Goal: Information Seeking & Learning: Learn about a topic

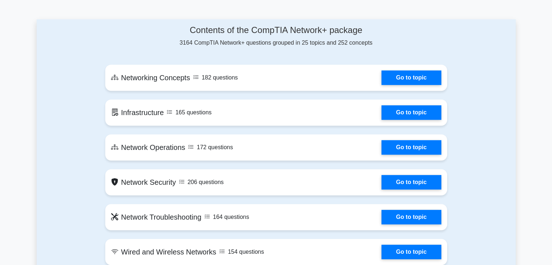
scroll to position [376, 0]
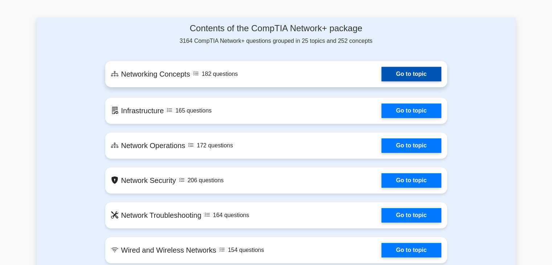
click at [392, 67] on link "Go to topic" at bounding box center [410, 74] width 59 height 15
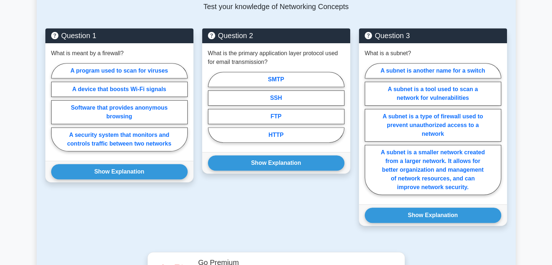
scroll to position [355, 0]
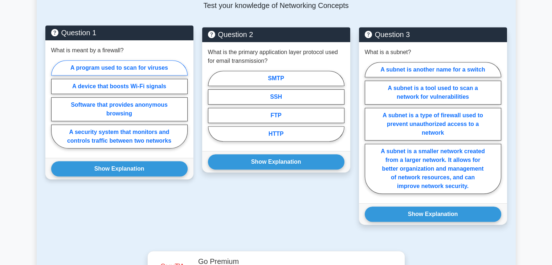
click at [81, 61] on label "A program used to scan for viruses" at bounding box center [119, 67] width 136 height 15
click at [56, 104] on input "A program used to scan for viruses" at bounding box center [53, 106] width 5 height 5
radio input "true"
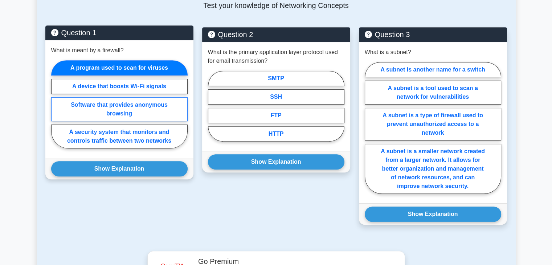
click at [94, 99] on label "Software that provides anonymous browsing" at bounding box center [119, 109] width 136 height 24
click at [56, 104] on input "Software that provides anonymous browsing" at bounding box center [53, 106] width 5 height 5
radio input "true"
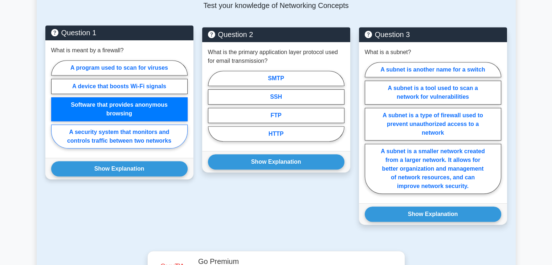
click at [109, 124] on label "A security system that monitors and controls traffic between two networks" at bounding box center [119, 136] width 136 height 24
click at [56, 109] on input "A security system that monitors and controls traffic between two networks" at bounding box center [53, 106] width 5 height 5
radio input "true"
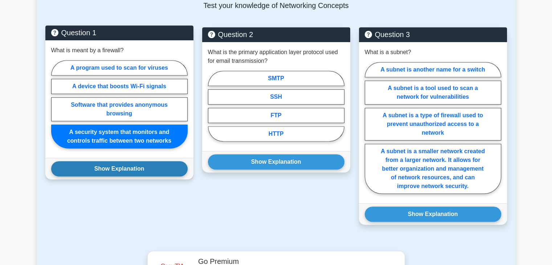
click at [163, 164] on button "Show Explanation" at bounding box center [119, 168] width 136 height 15
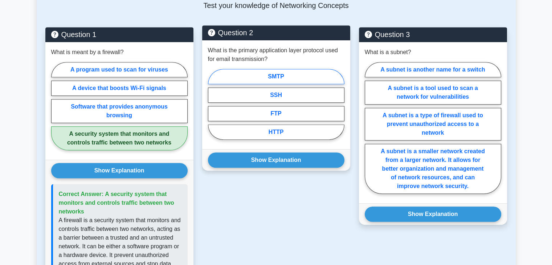
click at [220, 71] on label "SMTP" at bounding box center [276, 76] width 136 height 15
click at [213, 104] on input "SMTP" at bounding box center [210, 106] width 5 height 5
radio input "true"
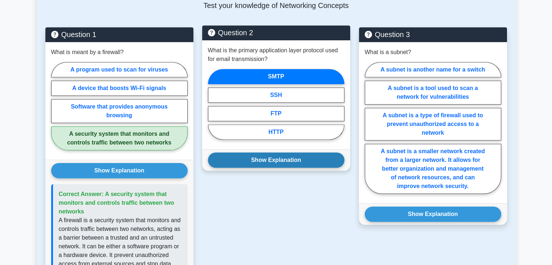
click at [280, 152] on button "Show Explanation" at bounding box center [276, 159] width 136 height 15
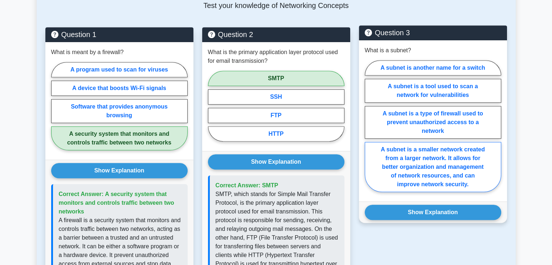
click at [437, 143] on label "A subnet is a smaller network created from a larger network. It allows for bett…" at bounding box center [433, 167] width 136 height 50
click at [369, 131] on input "A subnet is a smaller network created from a larger network. It allows for bett…" at bounding box center [367, 128] width 5 height 5
radio input "true"
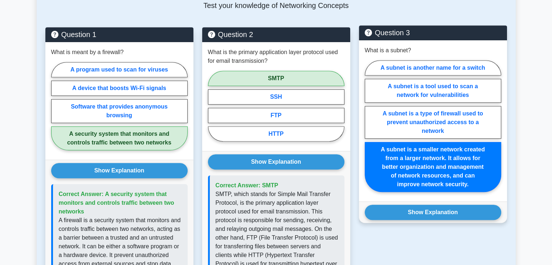
drag, startPoint x: 449, startPoint y: 136, endPoint x: 460, endPoint y: 146, distance: 14.6
click at [460, 146] on label "A subnet is a smaller network created from a larger network. It allows for bett…" at bounding box center [433, 167] width 136 height 50
click at [369, 131] on input "A subnet is a smaller network created from a larger network. It allows for bett…" at bounding box center [367, 128] width 5 height 5
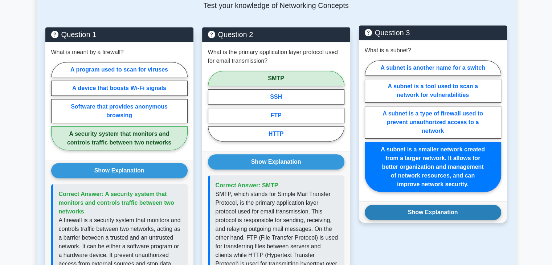
click at [428, 205] on button "Show Explanation" at bounding box center [433, 212] width 136 height 15
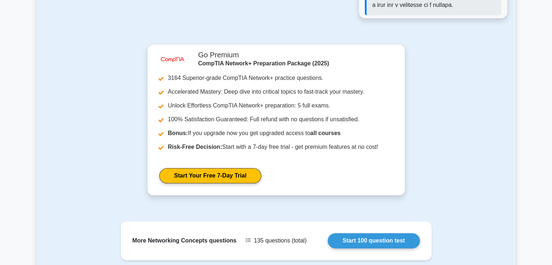
scroll to position [831, 0]
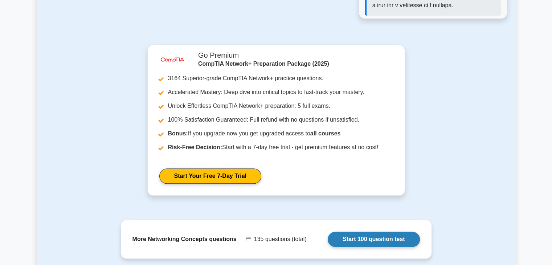
click at [389, 231] on link "Start 100 question test" at bounding box center [374, 238] width 92 height 15
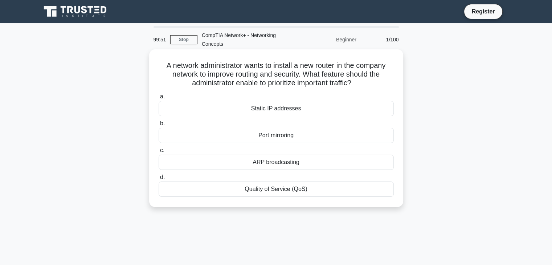
click at [249, 135] on div "Port mirroring" at bounding box center [276, 135] width 235 height 15
click at [159, 126] on input "b. Port mirroring" at bounding box center [159, 123] width 0 height 5
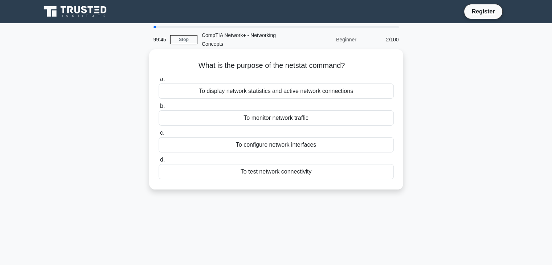
click at [259, 147] on div "To configure network interfaces" at bounding box center [276, 144] width 235 height 15
click at [159, 135] on input "c. To configure network interfaces" at bounding box center [159, 133] width 0 height 5
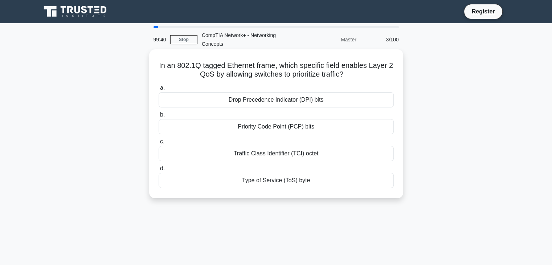
click at [252, 134] on div "Priority Code Point (PCP) bits" at bounding box center [276, 126] width 235 height 15
click at [159, 117] on input "b. Priority Code Point (PCP) bits" at bounding box center [159, 114] width 0 height 5
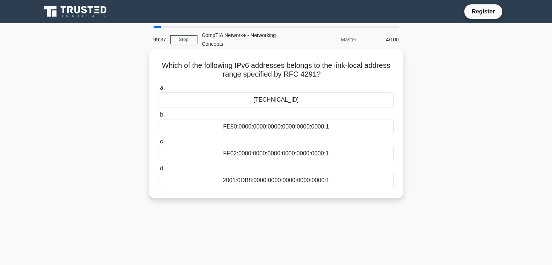
click at [257, 124] on div "FE80:0000:0000:0000:0000:0000:0000:1" at bounding box center [276, 126] width 235 height 15
click at [159, 117] on input "b. FE80:0000:0000:0000:0000:0000:0000:1" at bounding box center [159, 114] width 0 height 5
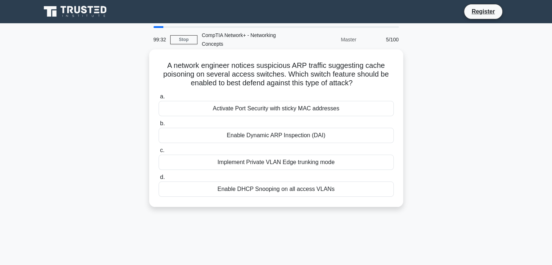
click at [216, 117] on div "a. Activate Port Security with sticky MAC addresses b. Enable Dynamic ARP Inspe…" at bounding box center [276, 144] width 244 height 107
click at [219, 115] on div "Activate Port Security with sticky MAC addresses" at bounding box center [276, 108] width 235 height 15
click at [159, 99] on input "a. Activate Port Security with sticky MAC addresses" at bounding box center [159, 96] width 0 height 5
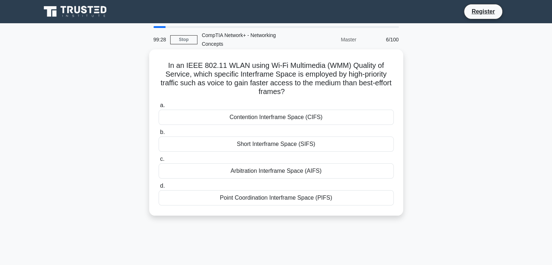
click at [269, 145] on div "Short Interframe Space (SIFS)" at bounding box center [276, 143] width 235 height 15
click at [159, 135] on input "b. Short Interframe Space (SIFS)" at bounding box center [159, 132] width 0 height 5
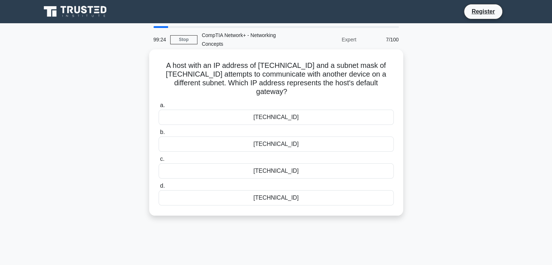
click at [274, 145] on div "10.5.3.106" at bounding box center [276, 143] width 235 height 15
click at [159, 135] on input "b. 10.5.3.106" at bounding box center [159, 132] width 0 height 5
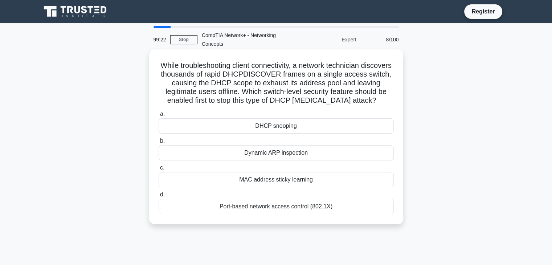
click at [292, 154] on div "Dynamic ARP inspection" at bounding box center [276, 152] width 235 height 15
click at [159, 143] on input "b. Dynamic ARP inspection" at bounding box center [159, 141] width 0 height 5
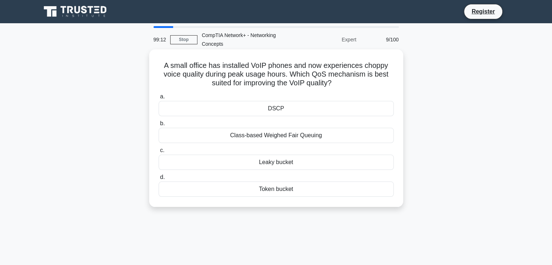
click at [292, 165] on div "Leaky bucket" at bounding box center [276, 162] width 235 height 15
click at [159, 153] on input "c. Leaky bucket" at bounding box center [159, 150] width 0 height 5
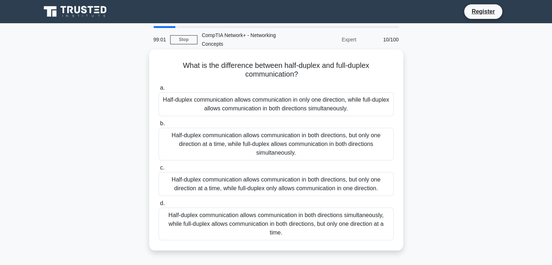
click at [247, 104] on div "Half-duplex communication allows communication in only one direction, while ful…" at bounding box center [276, 104] width 235 height 24
click at [159, 90] on input "a. Half-duplex communication allows communication in only one direction, while …" at bounding box center [159, 88] width 0 height 5
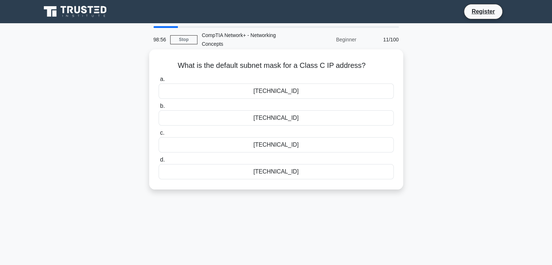
click at [267, 121] on div "255.255.255.0" at bounding box center [276, 117] width 235 height 15
click at [159, 108] on input "b. 255.255.255.0" at bounding box center [159, 106] width 0 height 5
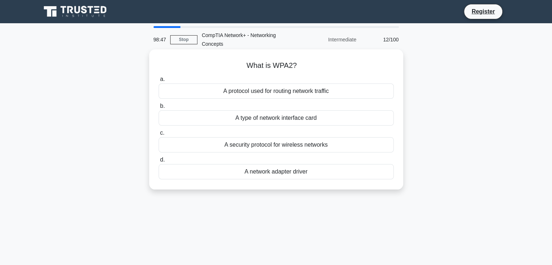
click at [262, 151] on div "A security protocol for wireless networks" at bounding box center [276, 144] width 235 height 15
click at [159, 135] on input "c. A security protocol for wireless networks" at bounding box center [159, 133] width 0 height 5
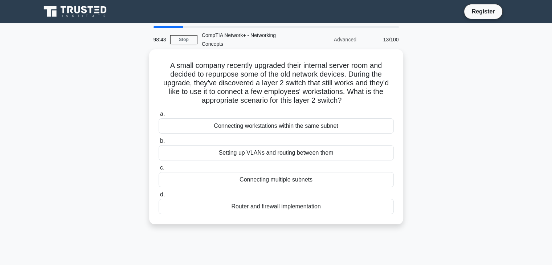
click at [290, 153] on div "Setting up VLANs and routing between them" at bounding box center [276, 152] width 235 height 15
click at [159, 143] on input "b. Setting up VLANs and routing between them" at bounding box center [159, 141] width 0 height 5
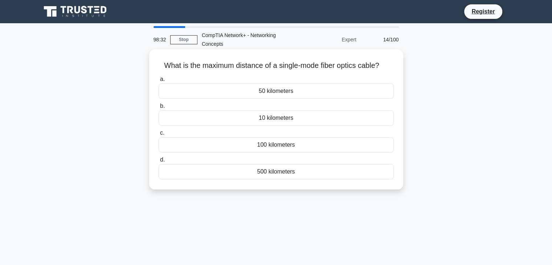
click at [251, 96] on div "50 kilometers" at bounding box center [276, 90] width 235 height 15
click at [159, 82] on input "a. 50 kilometers" at bounding box center [159, 79] width 0 height 5
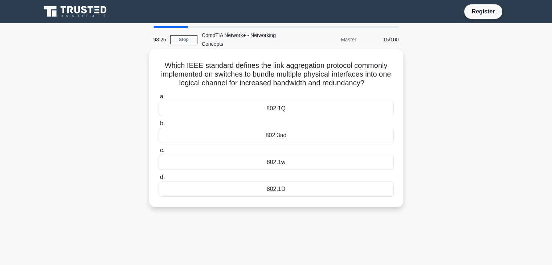
click at [268, 161] on div "802.1w" at bounding box center [276, 162] width 235 height 15
click at [159, 153] on input "c. 802.1w" at bounding box center [159, 150] width 0 height 5
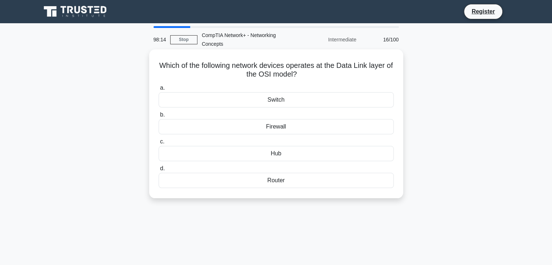
click at [250, 131] on div "Firewall" at bounding box center [276, 126] width 235 height 15
click at [159, 117] on input "b. Firewall" at bounding box center [159, 114] width 0 height 5
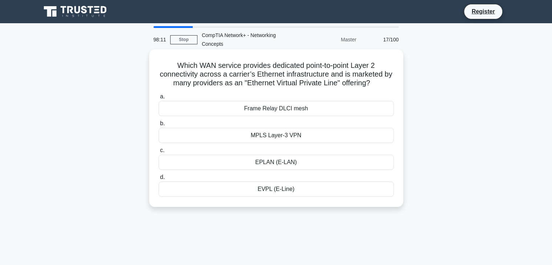
click at [243, 112] on div "Frame Relay DLCI mesh" at bounding box center [276, 108] width 235 height 15
click at [159, 99] on input "a. Frame Relay DLCI mesh" at bounding box center [159, 96] width 0 height 5
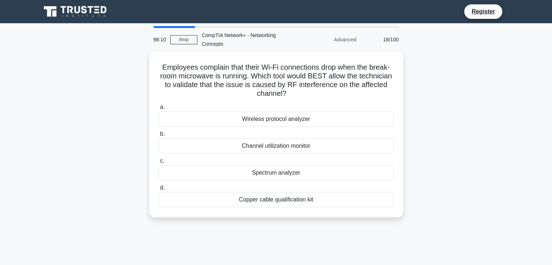
click at [243, 112] on div "Wireless protocol analyzer" at bounding box center [276, 118] width 235 height 15
click at [159, 110] on input "a. Wireless protocol analyzer" at bounding box center [159, 107] width 0 height 5
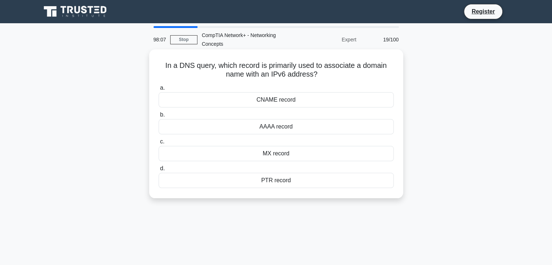
click at [242, 152] on div "MX record" at bounding box center [276, 153] width 235 height 15
click at [159, 144] on input "c. MX record" at bounding box center [159, 141] width 0 height 5
click at [247, 107] on div "2,000 bytes" at bounding box center [276, 99] width 235 height 15
click at [159, 90] on input "a. 2,000 bytes" at bounding box center [159, 88] width 0 height 5
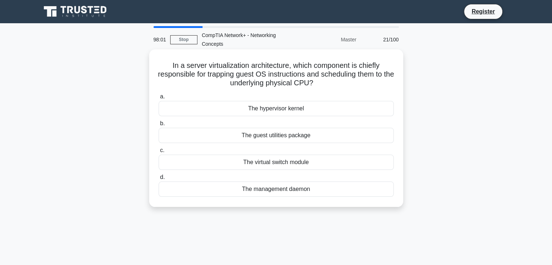
click at [239, 159] on div "The virtual switch module" at bounding box center [276, 162] width 235 height 15
click at [159, 153] on input "c. The virtual switch module" at bounding box center [159, 150] width 0 height 5
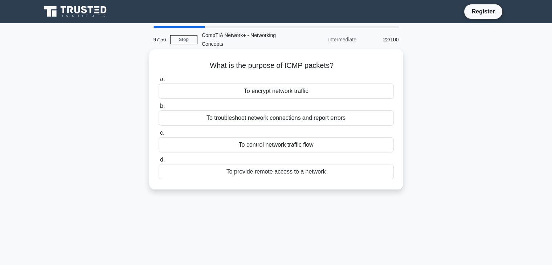
click at [252, 93] on div "To encrypt network traffic" at bounding box center [276, 90] width 235 height 15
click at [159, 82] on input "a. To encrypt network traffic" at bounding box center [159, 79] width 0 height 5
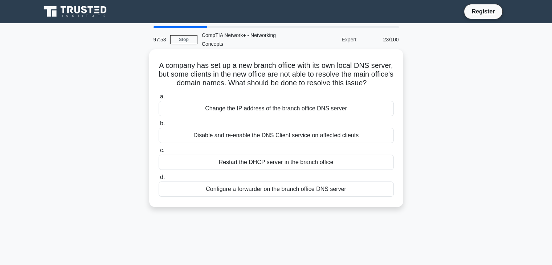
click at [219, 143] on div "Disable and re-enable the DNS Client service on affected clients" at bounding box center [276, 135] width 235 height 15
click at [159, 126] on input "b. Disable and re-enable the DNS Client service on affected clients" at bounding box center [159, 123] width 0 height 5
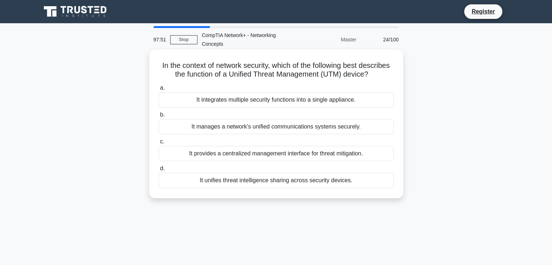
click at [223, 157] on div "It provides a centralized management interface for threat mitigation." at bounding box center [276, 153] width 235 height 15
click at [159, 144] on input "c. It provides a centralized management interface for threat mitigation." at bounding box center [159, 141] width 0 height 5
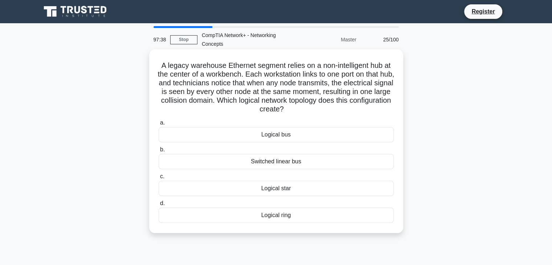
click at [222, 159] on div "Switched linear bus" at bounding box center [276, 161] width 235 height 15
click at [159, 152] on input "b. Switched linear bus" at bounding box center [159, 149] width 0 height 5
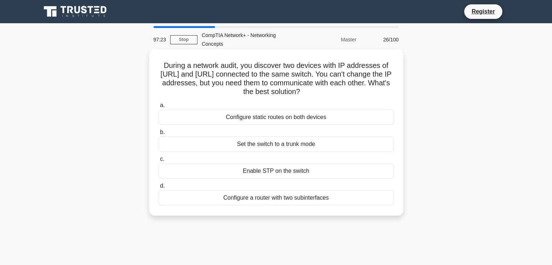
click at [222, 159] on label "c. Enable STP on the switch" at bounding box center [276, 167] width 235 height 24
click at [159, 159] on input "c. Enable STP on the switch" at bounding box center [159, 159] width 0 height 5
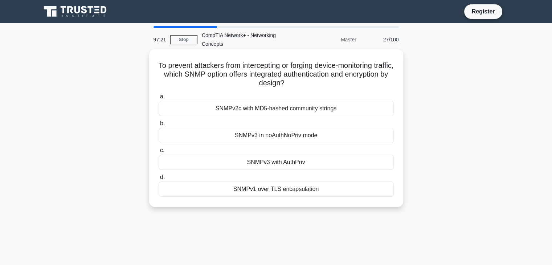
click at [222, 159] on div "SNMPv3 with AuthPriv" at bounding box center [276, 162] width 235 height 15
click at [159, 153] on input "c. SNMPv3 with AuthPriv" at bounding box center [159, 150] width 0 height 5
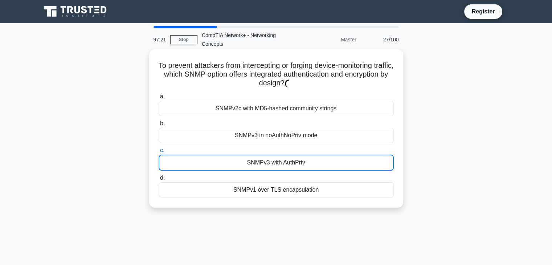
click at [222, 159] on div "SNMPv3 with AuthPriv" at bounding box center [276, 163] width 235 height 16
click at [159, 153] on input "c. SNMPv3 with AuthPriv" at bounding box center [159, 150] width 0 height 5
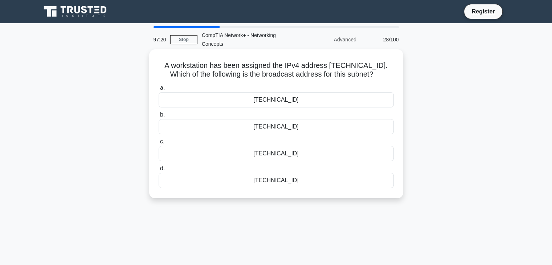
click at [226, 156] on div "192.168.12.255" at bounding box center [276, 153] width 235 height 15
click at [159, 144] on input "c. 192.168.12.255" at bounding box center [159, 141] width 0 height 5
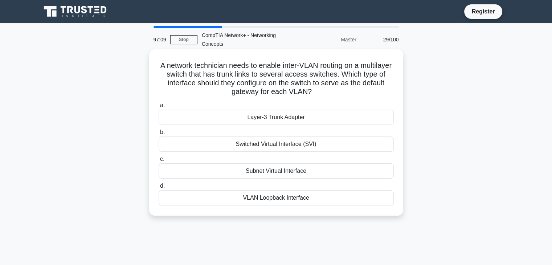
click at [250, 122] on div "Layer-3 Trunk Adapter" at bounding box center [276, 117] width 235 height 15
click at [159, 108] on input "a. Layer-3 Trunk Adapter" at bounding box center [159, 105] width 0 height 5
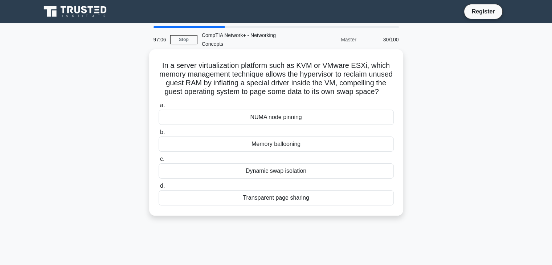
click at [267, 152] on div "Memory ballooning" at bounding box center [276, 143] width 235 height 15
click at [159, 135] on input "b. Memory ballooning" at bounding box center [159, 132] width 0 height 5
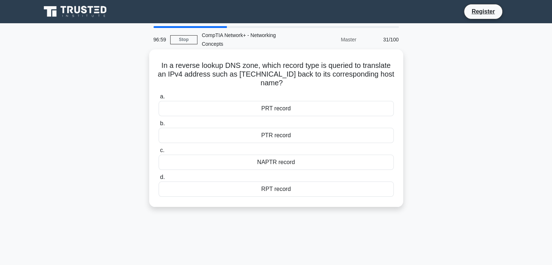
click at [272, 133] on div "PTR record" at bounding box center [276, 135] width 235 height 15
click at [159, 126] on input "b. PTR record" at bounding box center [159, 123] width 0 height 5
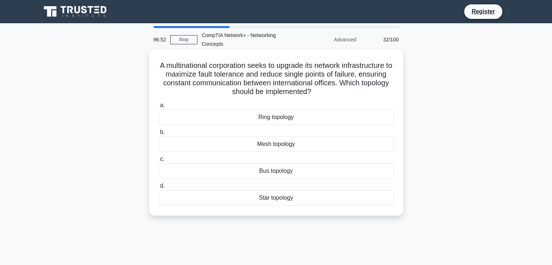
click at [249, 150] on div "Mesh topology" at bounding box center [276, 143] width 235 height 15
click at [159, 135] on input "b. Mesh topology" at bounding box center [159, 132] width 0 height 5
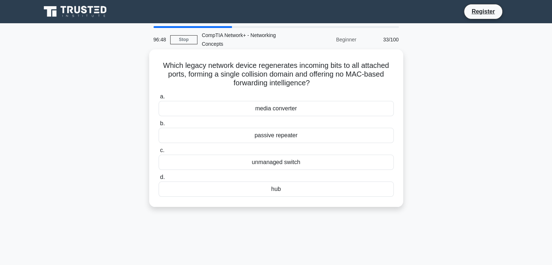
click at [251, 135] on div "passive repeater" at bounding box center [276, 135] width 235 height 15
click at [159, 126] on input "b. passive repeater" at bounding box center [159, 123] width 0 height 5
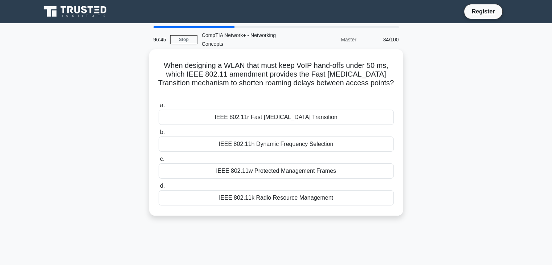
click at [238, 164] on div "IEEE 802.11w Protected Management Frames" at bounding box center [276, 170] width 235 height 15
click at [159, 161] on input "c. IEEE 802.11w Protected Management Frames" at bounding box center [159, 159] width 0 height 5
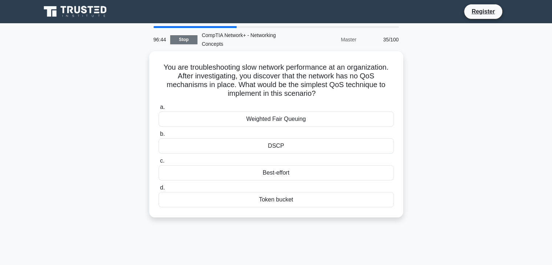
click at [196, 40] on link "Stop" at bounding box center [183, 39] width 27 height 9
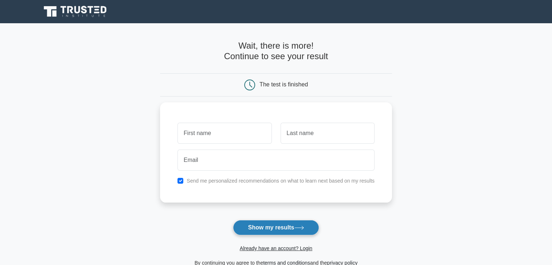
click at [284, 227] on button "Show my results" at bounding box center [276, 227] width 86 height 15
